Goal: Browse casually

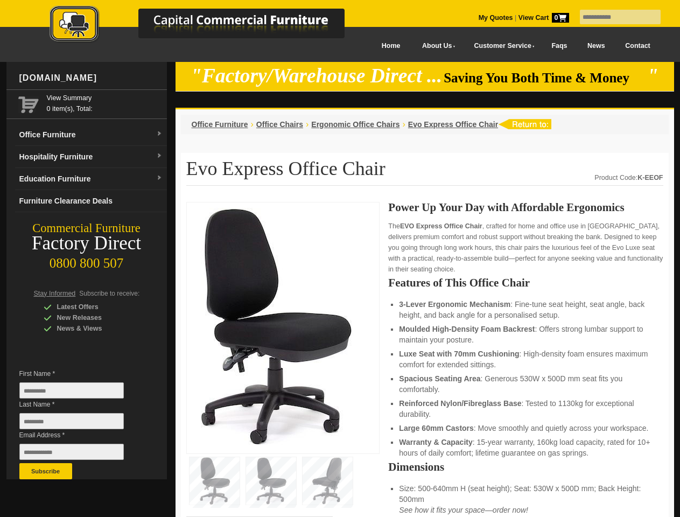
click at [613, 17] on input "text" at bounding box center [620, 17] width 81 height 15
click at [80, 424] on input "Last Name *" at bounding box center [71, 421] width 104 height 16
click at [46, 471] on button "Subscribe" at bounding box center [45, 471] width 53 height 16
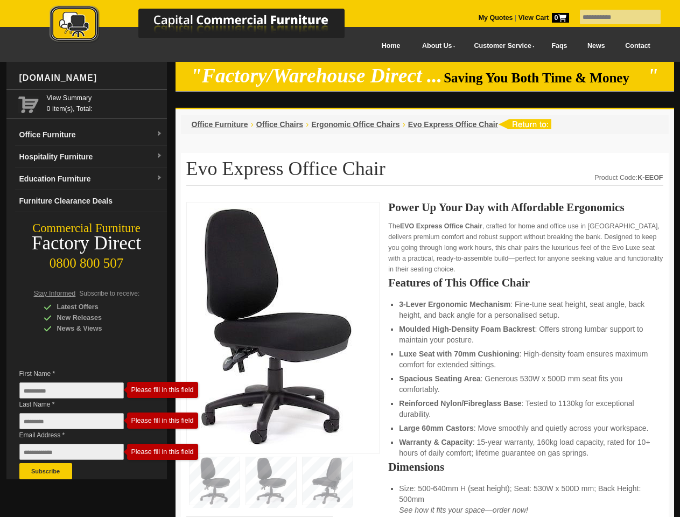
click at [425, 360] on li "Luxe Seat with 70mm Cushioning : High-density foam ensures maximum comfort for …" at bounding box center [525, 359] width 253 height 22
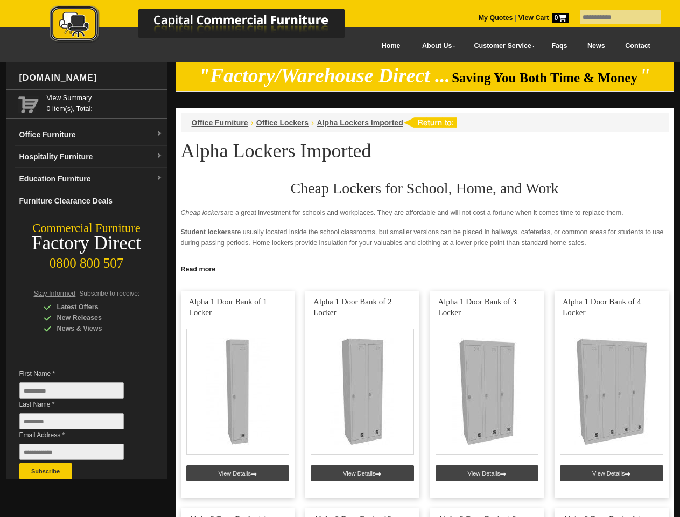
click at [613, 17] on input "text" at bounding box center [620, 17] width 81 height 15
click at [80, 424] on input "Last Name *" at bounding box center [71, 421] width 104 height 16
click at [46, 471] on button "Subscribe" at bounding box center [45, 471] width 53 height 16
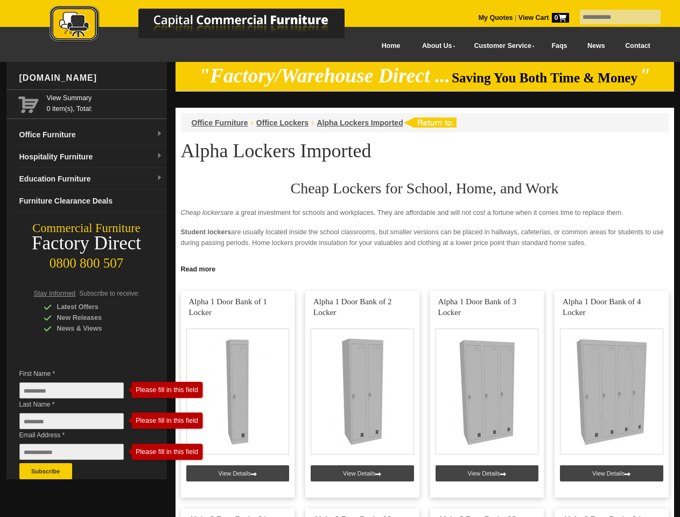
click at [425, 268] on link "Read more" at bounding box center [425, 267] width 499 height 13
